Goal: Task Accomplishment & Management: Manage account settings

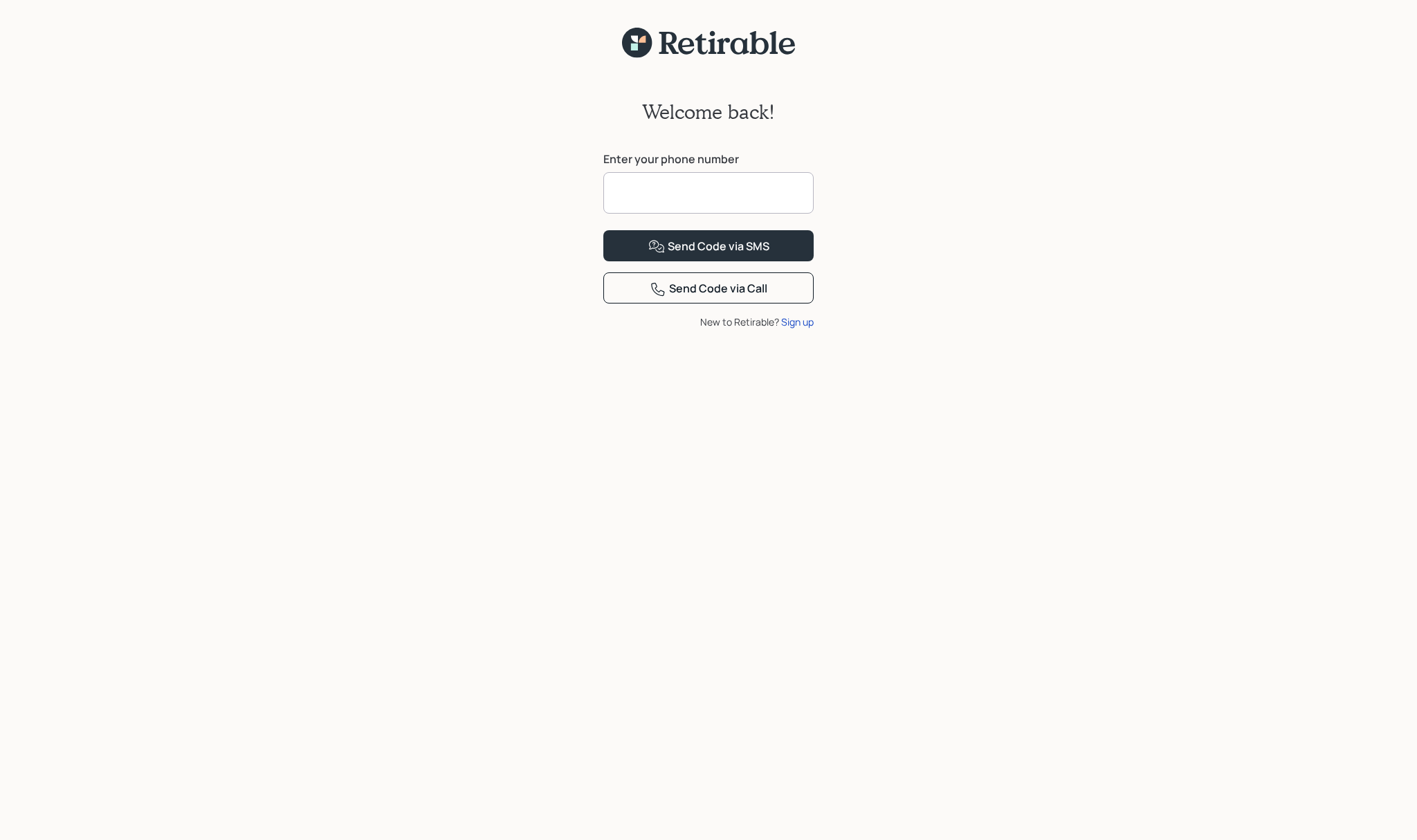
click at [656, 187] on input at bounding box center [708, 193] width 210 height 42
type input "**********"
click at [740, 255] on div "Send Code via SMS" at bounding box center [709, 247] width 121 height 17
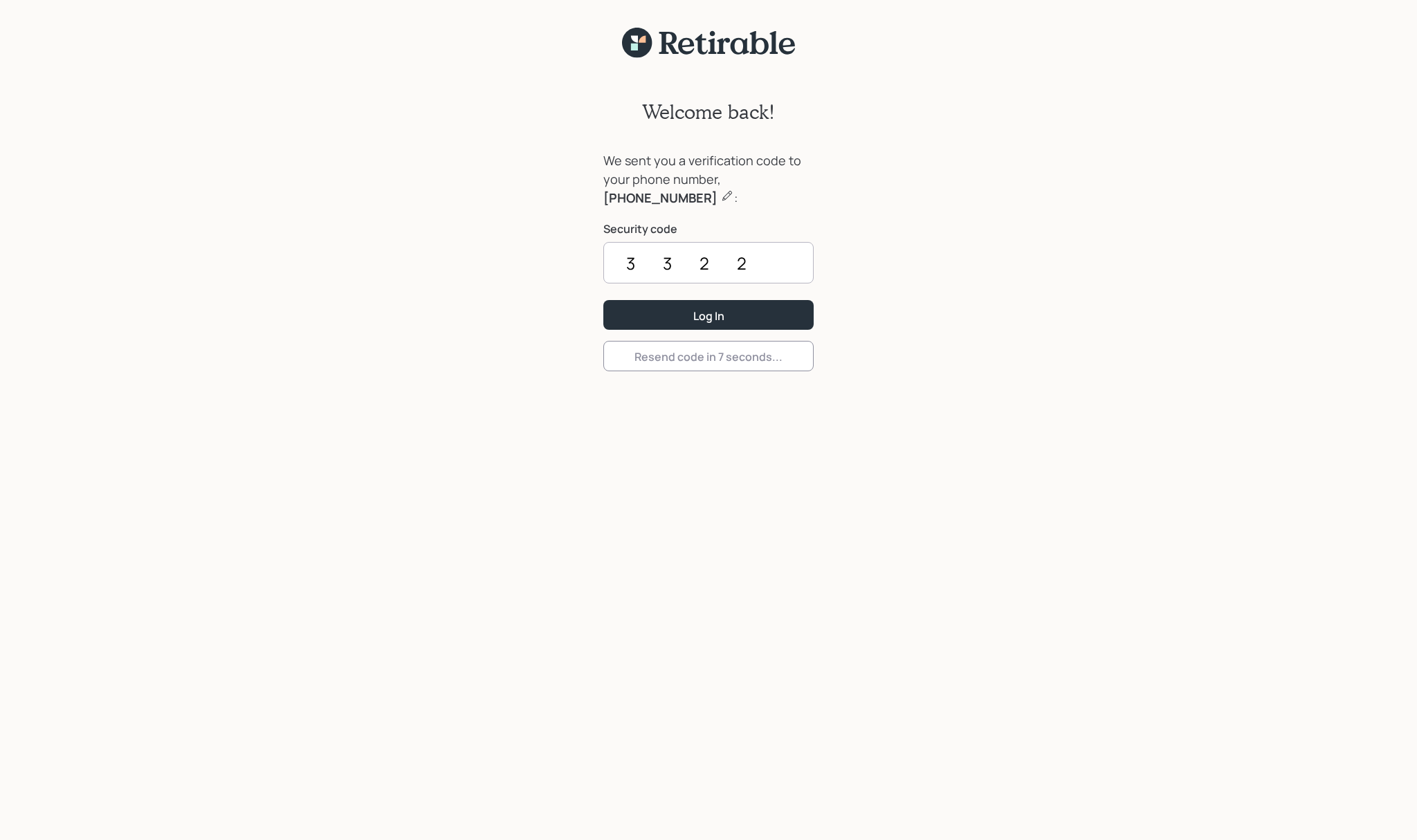
type input "3322"
click at [708, 315] on button "Log In" at bounding box center [708, 315] width 210 height 30
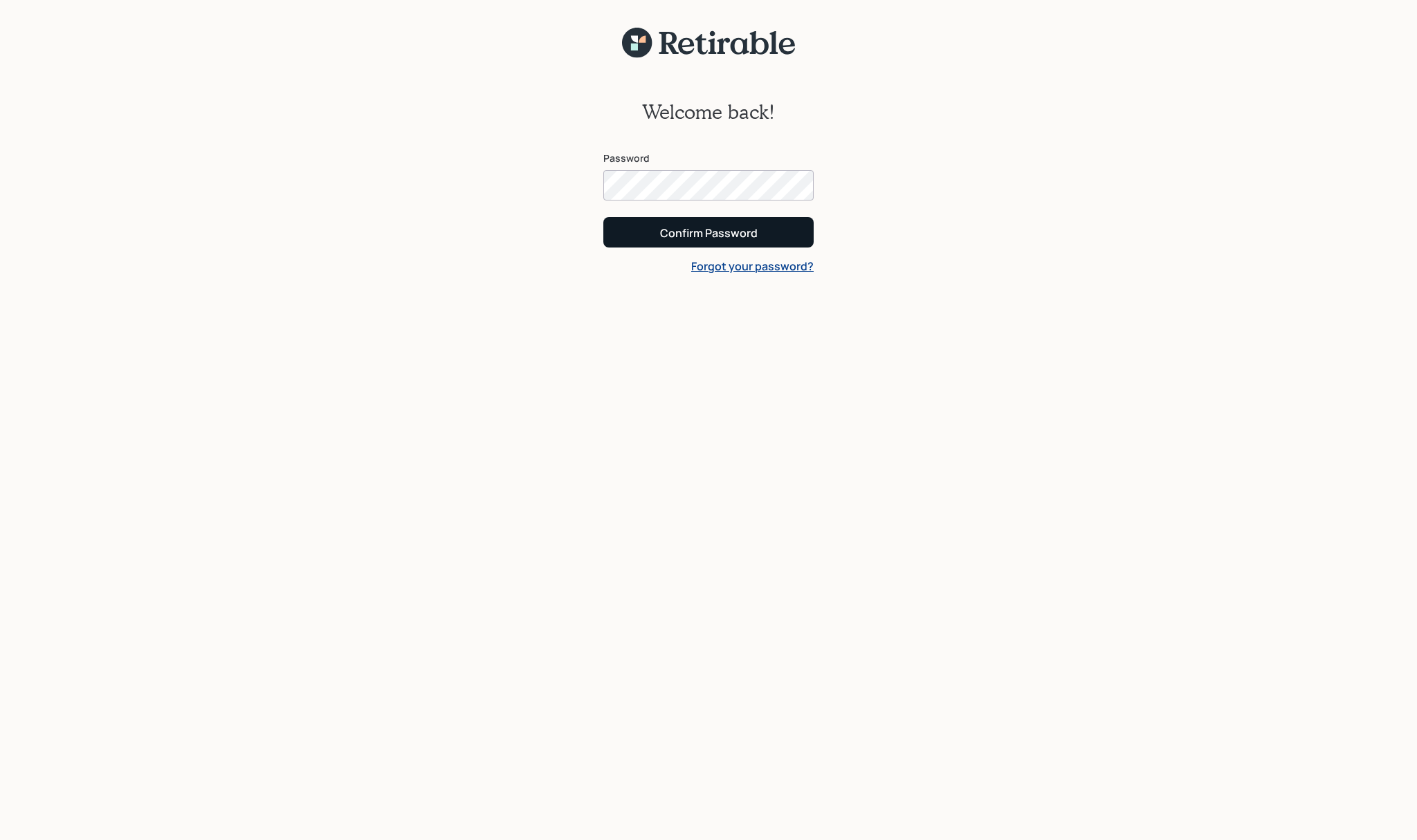
click at [688, 231] on div "Confirm Password" at bounding box center [709, 233] width 98 height 15
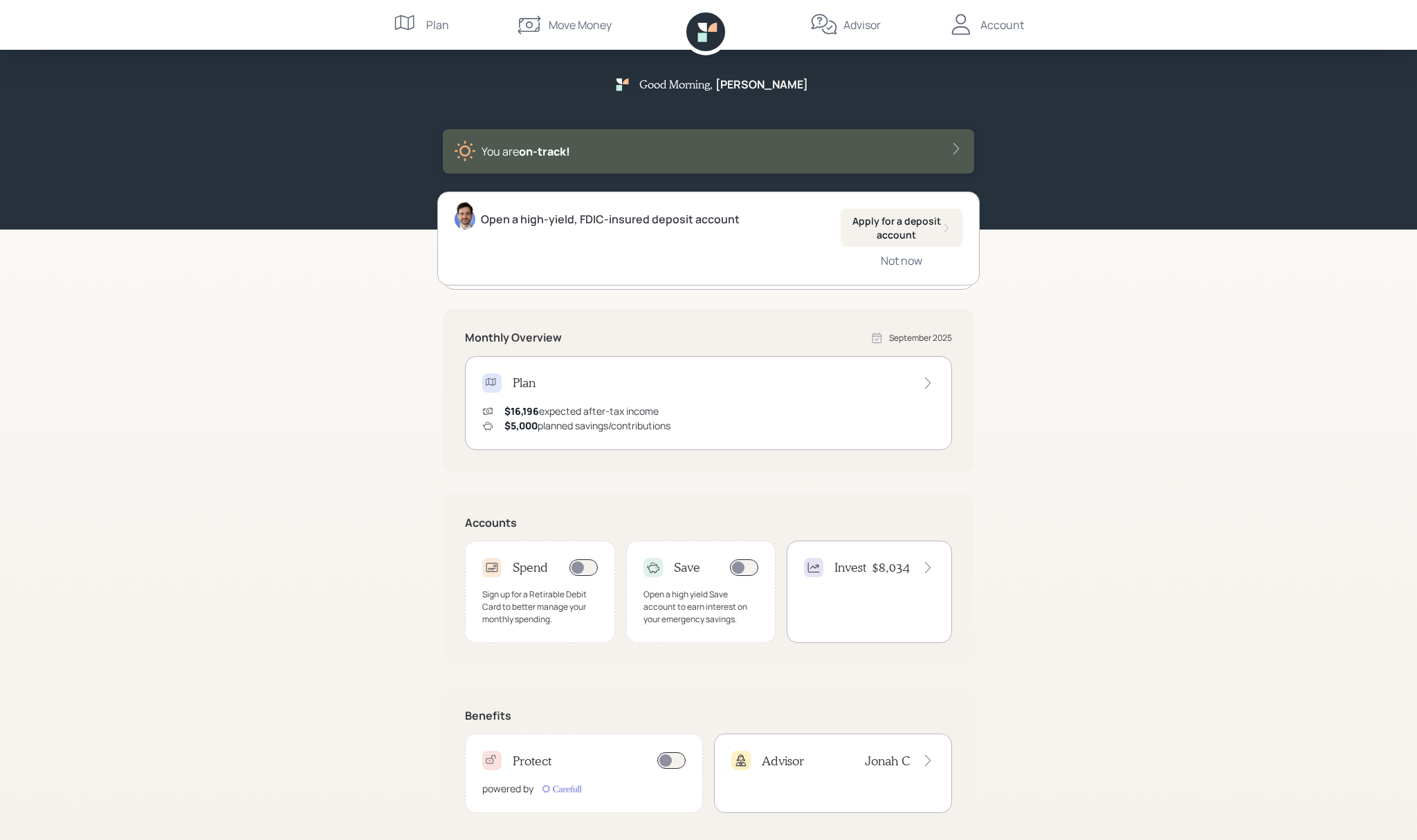
click at [577, 25] on div "Move Money" at bounding box center [580, 25] width 63 height 17
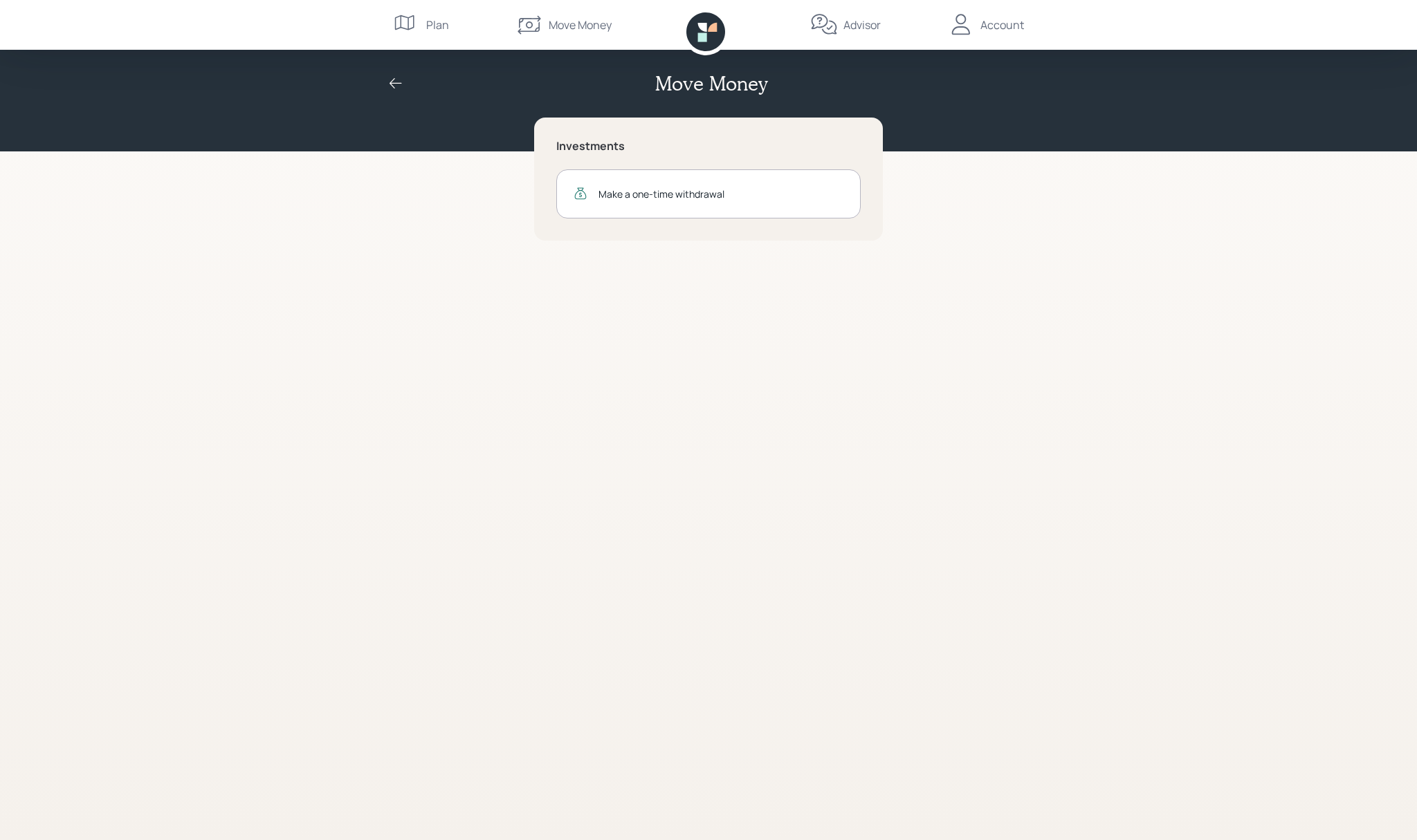
click at [401, 82] on icon at bounding box center [395, 83] width 17 height 17
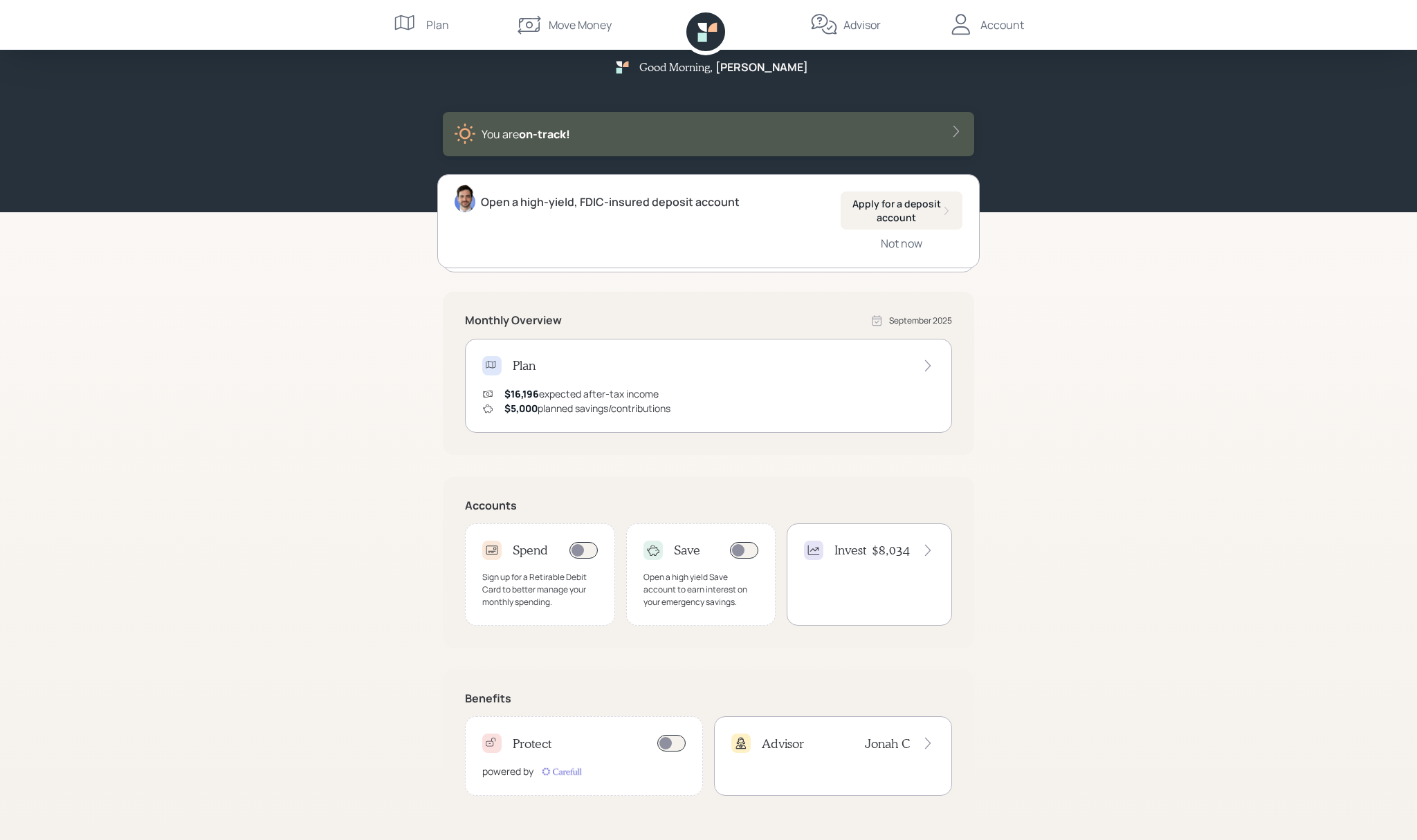
scroll to position [17, 0]
click at [926, 550] on icon at bounding box center [927, 550] width 14 height 14
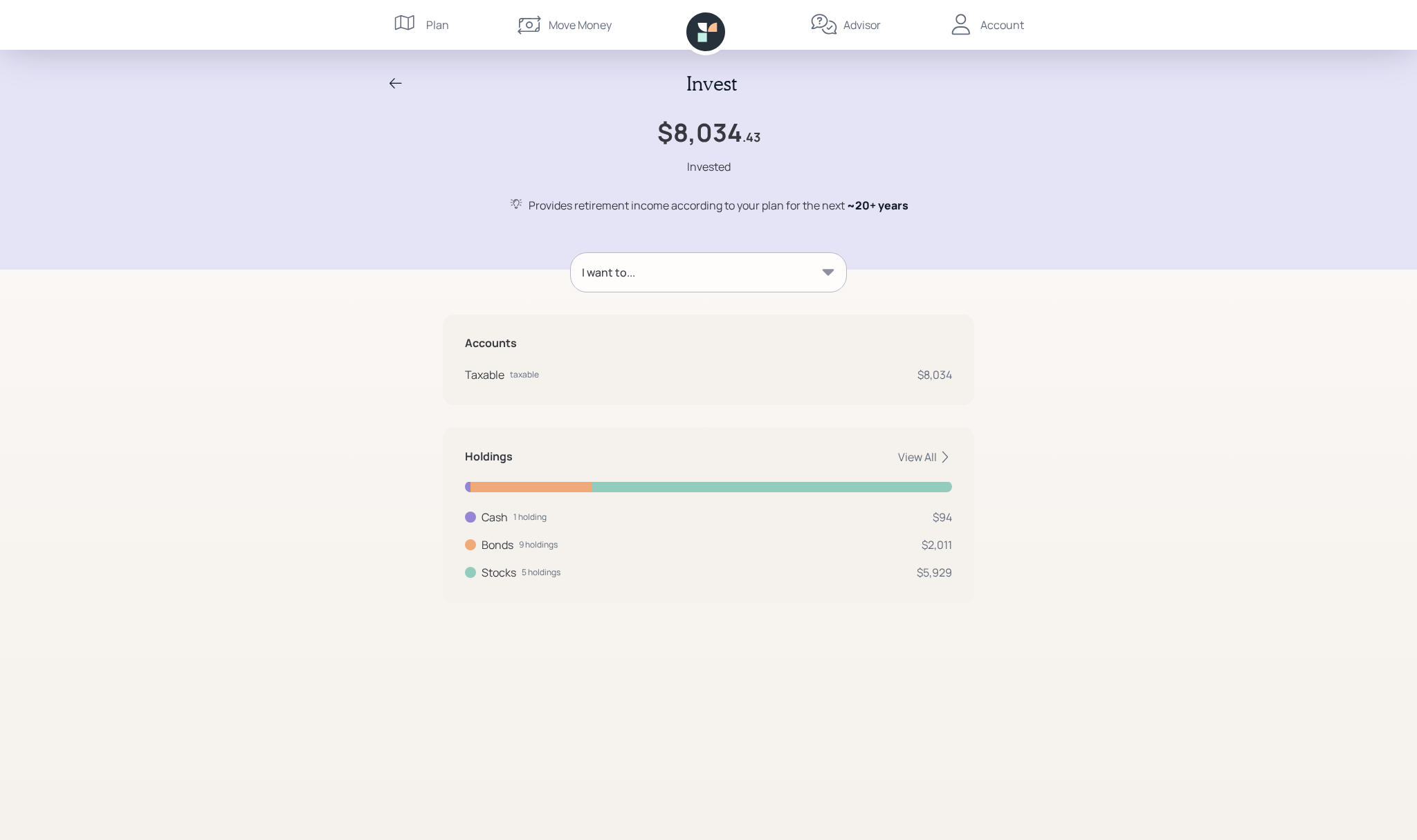
click at [830, 274] on icon at bounding box center [828, 272] width 14 height 14
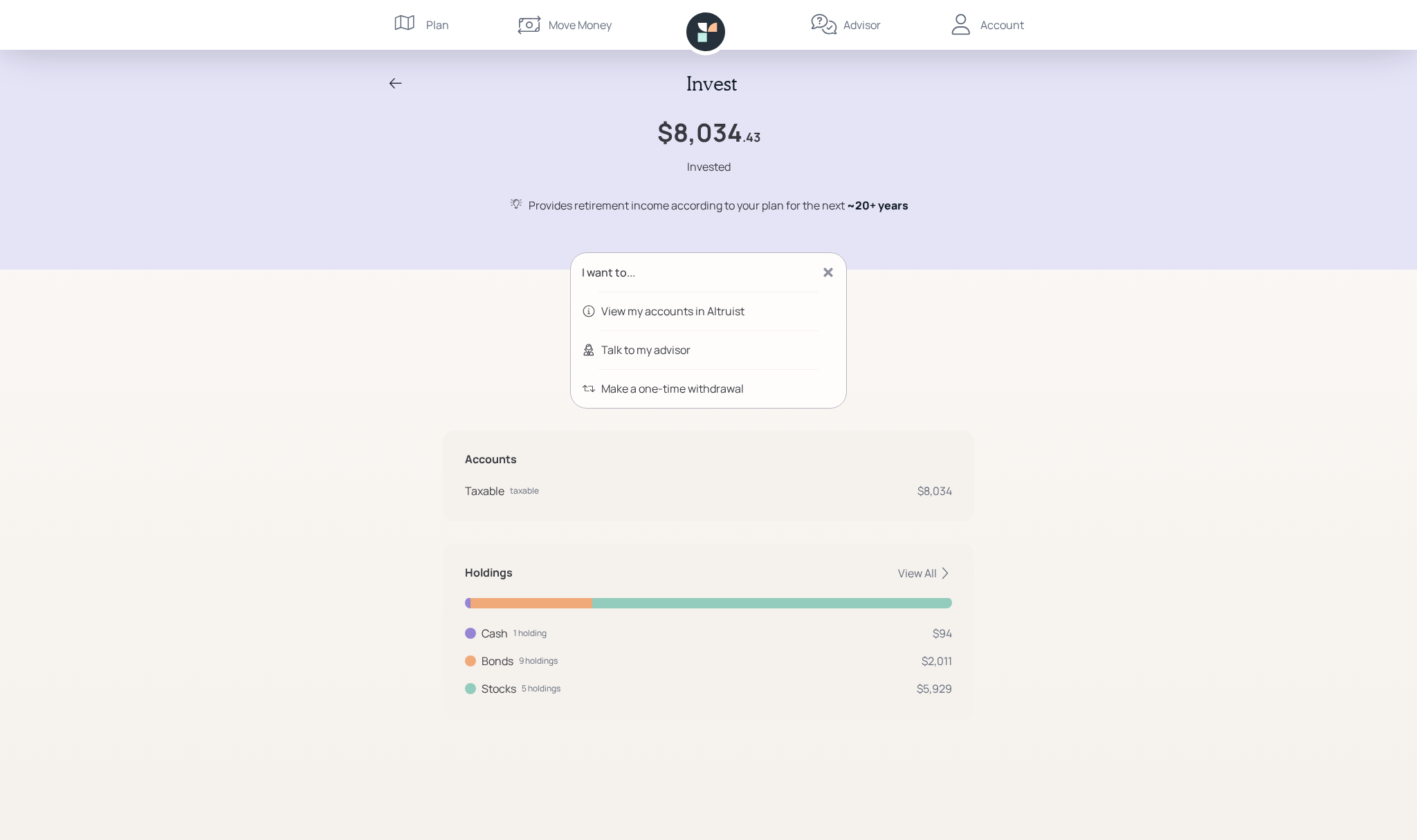
click at [724, 310] on div "View my accounts in Altruist" at bounding box center [672, 311] width 143 height 17
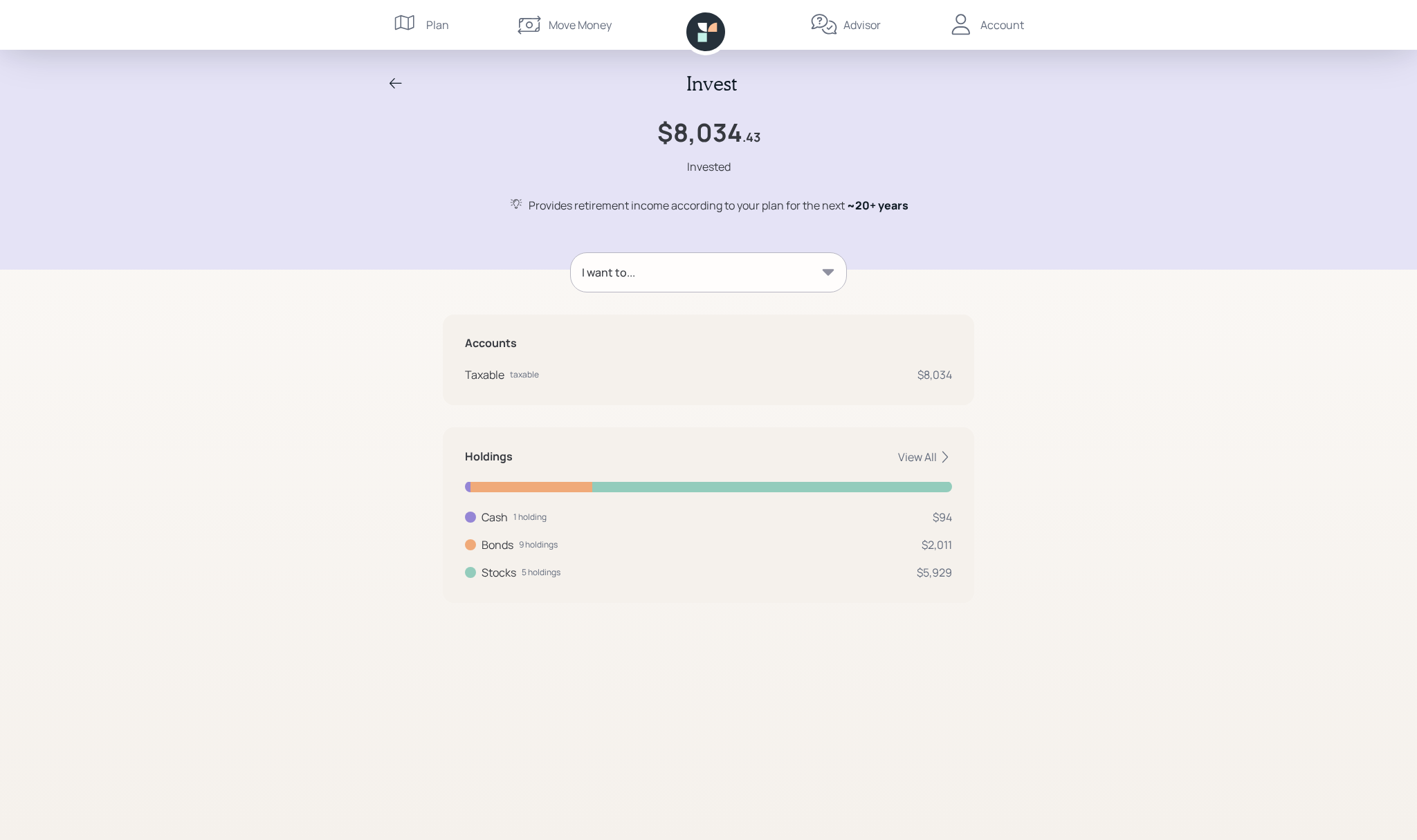
click at [854, 20] on div "Advisor" at bounding box center [861, 25] width 37 height 17
